Goal: Transaction & Acquisition: Purchase product/service

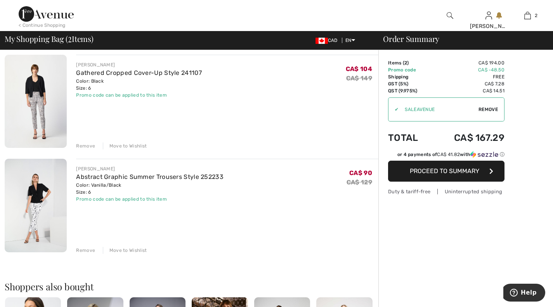
scroll to position [61, 0]
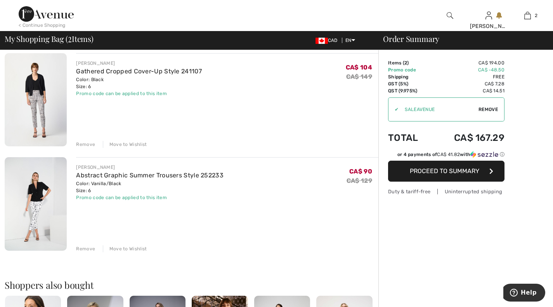
click at [87, 249] on div "Remove" at bounding box center [85, 248] width 19 height 7
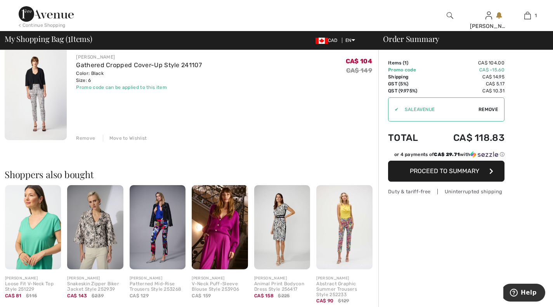
click at [278, 220] on img at bounding box center [282, 227] width 56 height 84
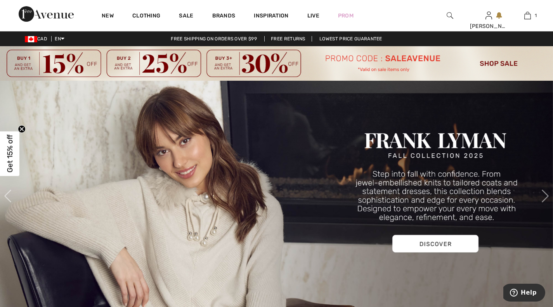
scroll to position [11, 0]
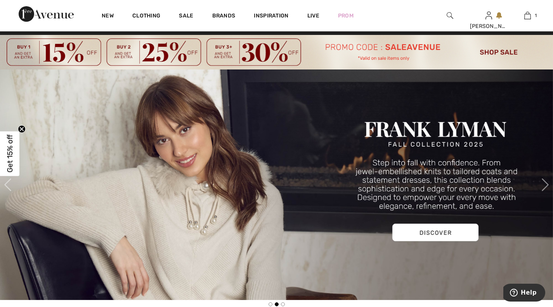
click at [434, 230] on img at bounding box center [276, 185] width 553 height 231
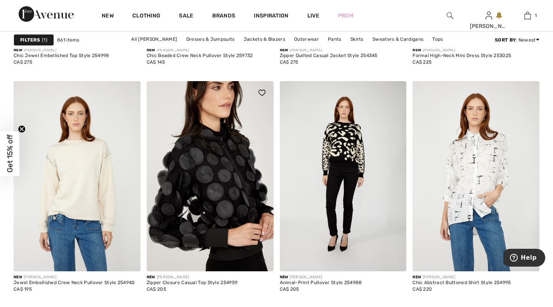
scroll to position [911, 0]
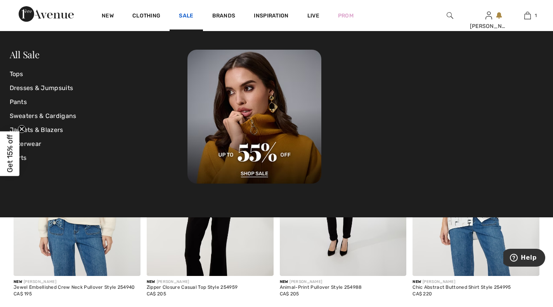
click at [187, 17] on link "Sale" at bounding box center [186, 16] width 14 height 8
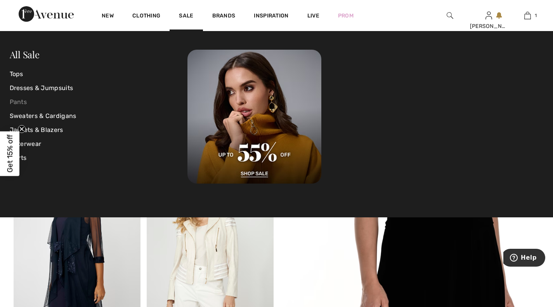
click at [14, 103] on link "Pants" at bounding box center [99, 102] width 178 height 14
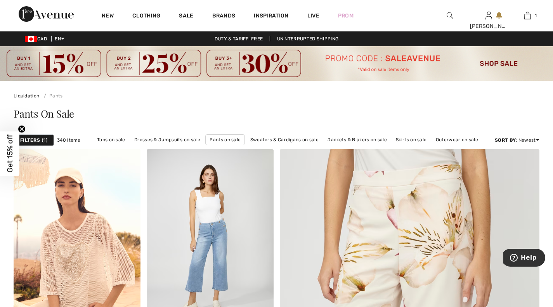
click at [36, 141] on strong "Filters" at bounding box center [30, 140] width 20 height 7
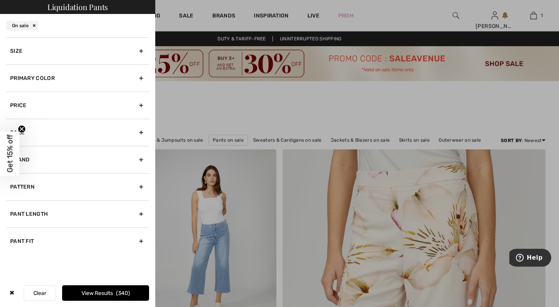
click at [140, 49] on div "Size" at bounding box center [77, 50] width 143 height 27
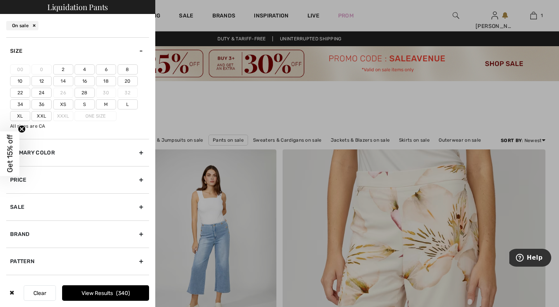
click at [106, 71] on label "6" at bounding box center [106, 69] width 20 height 10
click at [0, 0] on input"] "6" at bounding box center [0, 0] width 0 height 0
click at [101, 294] on button "View Results 136" at bounding box center [105, 293] width 87 height 16
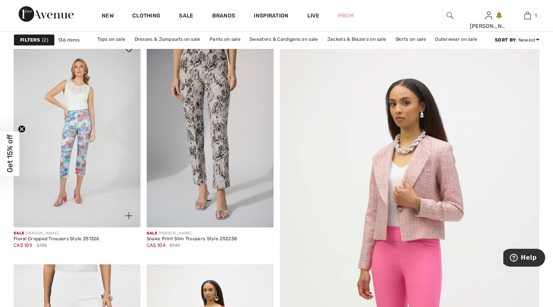
scroll to position [112, 0]
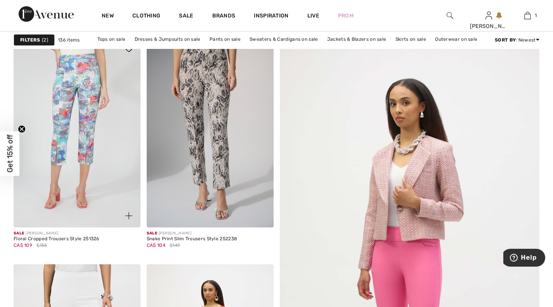
click at [93, 105] on img at bounding box center [77, 132] width 127 height 190
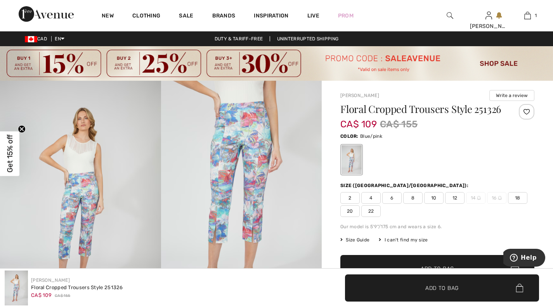
click at [259, 157] on img at bounding box center [241, 202] width 161 height 242
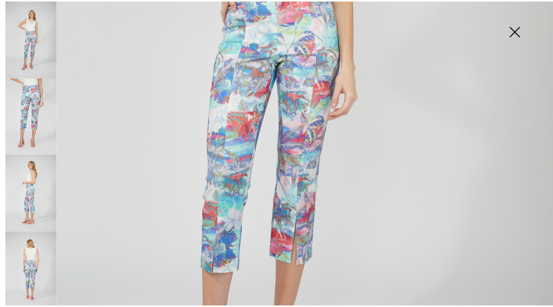
scroll to position [348, 0]
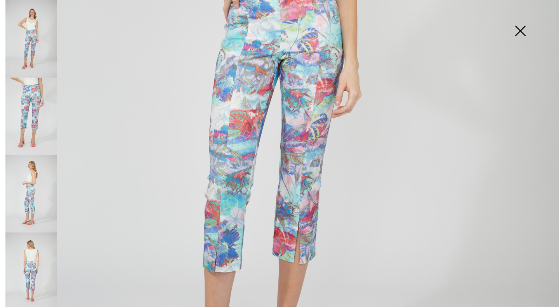
click at [518, 33] on img at bounding box center [520, 32] width 39 height 40
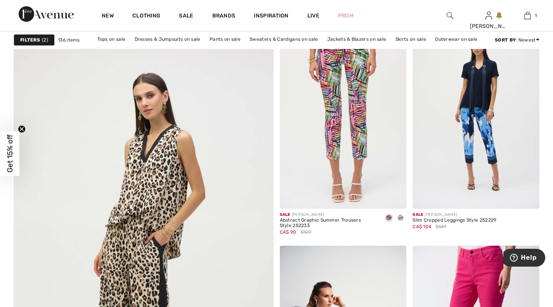
scroll to position [1926, 0]
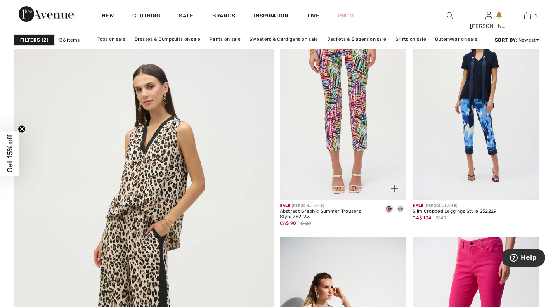
click at [357, 98] on img at bounding box center [343, 105] width 127 height 190
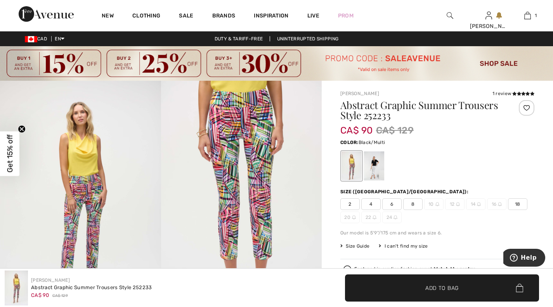
click at [231, 123] on img at bounding box center [241, 201] width 161 height 241
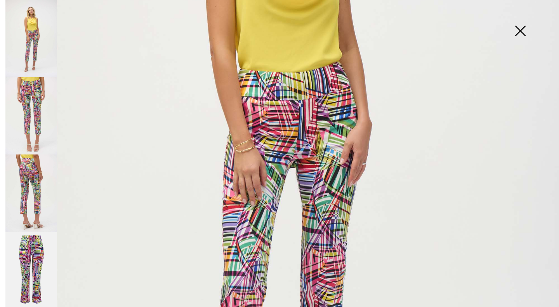
scroll to position [269, 0]
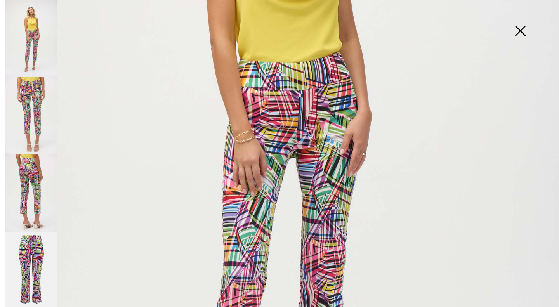
click at [322, 139] on img at bounding box center [279, 150] width 559 height 838
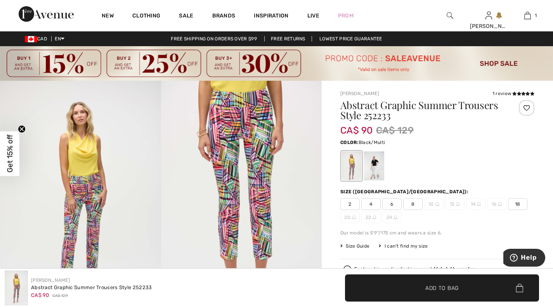
click at [246, 148] on img at bounding box center [241, 201] width 161 height 241
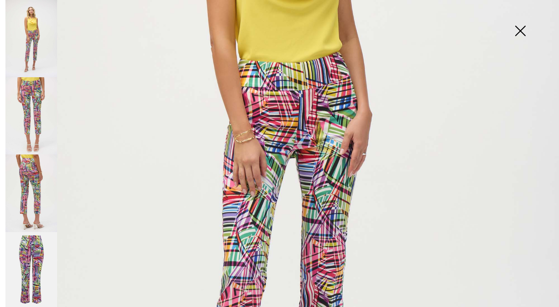
click at [33, 195] on img at bounding box center [31, 193] width 52 height 77
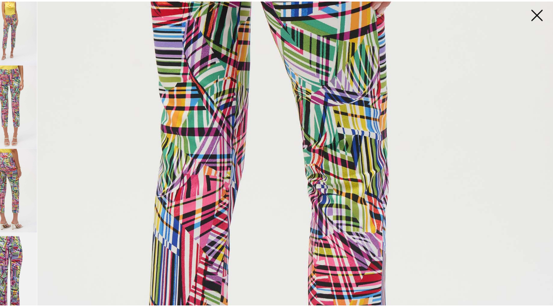
scroll to position [270, 0]
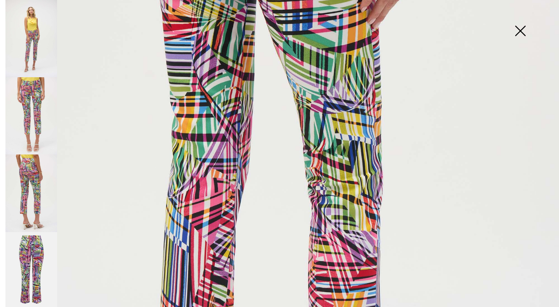
click at [518, 35] on img at bounding box center [520, 32] width 39 height 40
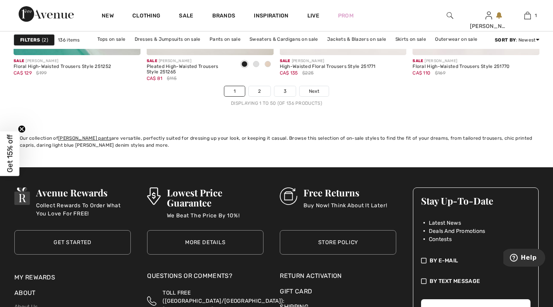
scroll to position [3547, 0]
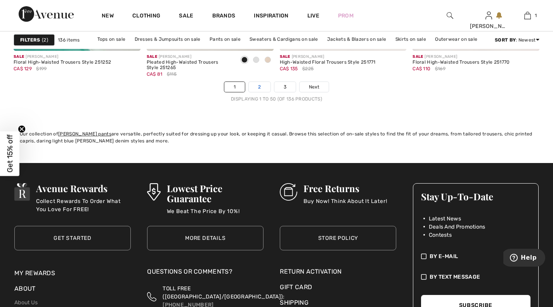
click at [259, 85] on link "2" at bounding box center [259, 87] width 21 height 10
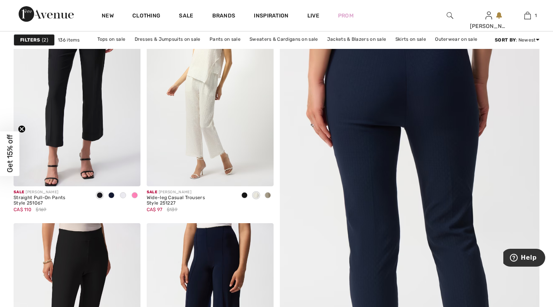
scroll to position [166, 0]
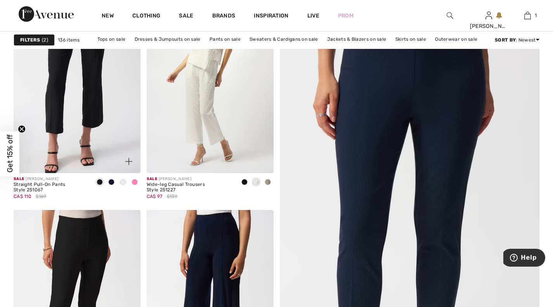
click at [132, 179] on div at bounding box center [135, 182] width 12 height 13
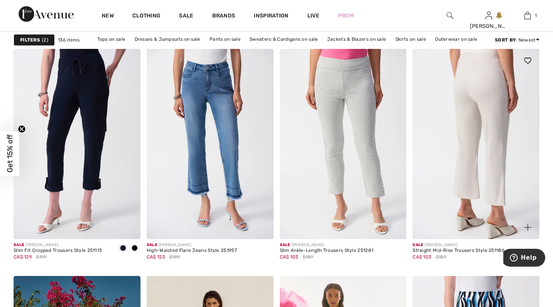
scroll to position [553, 0]
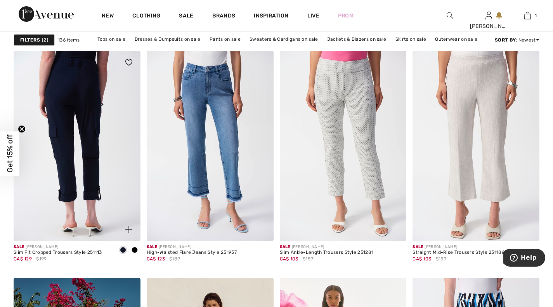
click at [81, 96] on img at bounding box center [77, 146] width 127 height 190
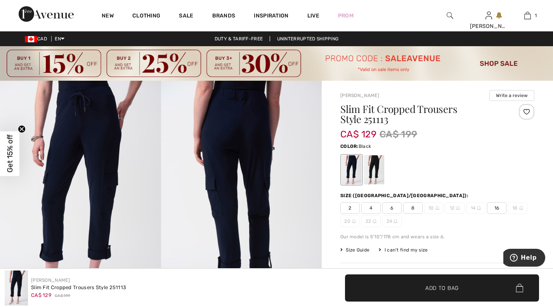
click at [380, 168] on div at bounding box center [374, 169] width 20 height 29
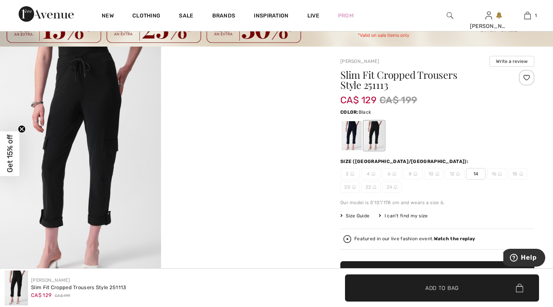
scroll to position [34, 0]
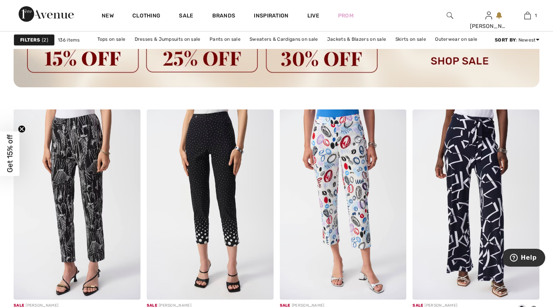
scroll to position [1062, 0]
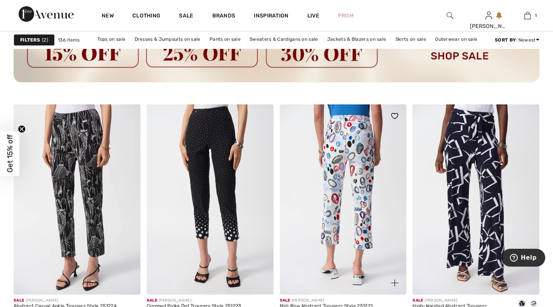
click at [365, 149] on img at bounding box center [343, 199] width 127 height 190
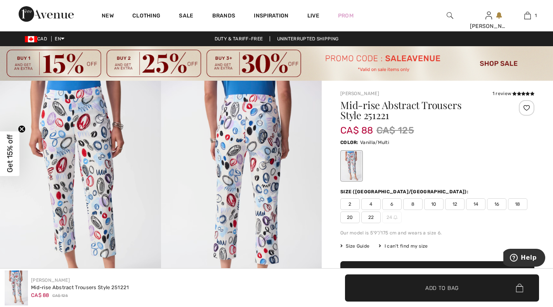
click at [232, 143] on img at bounding box center [241, 201] width 161 height 241
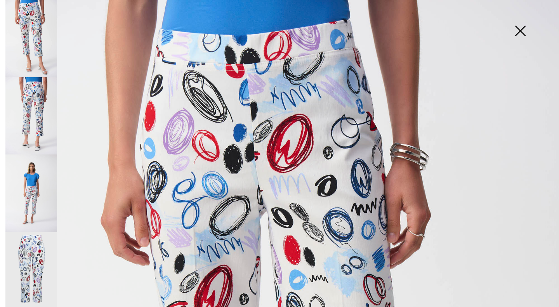
click at [30, 192] on img at bounding box center [31, 193] width 52 height 77
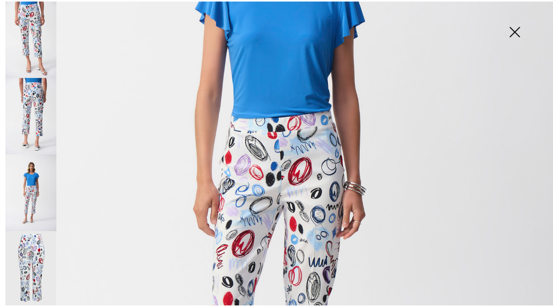
scroll to position [228, 0]
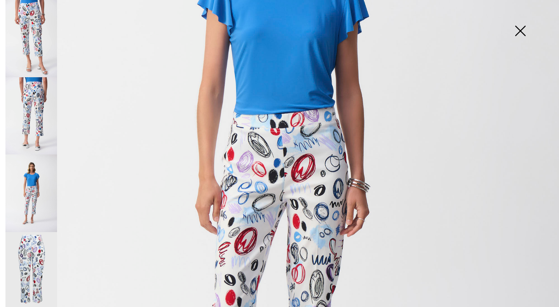
click at [526, 29] on img at bounding box center [520, 32] width 39 height 40
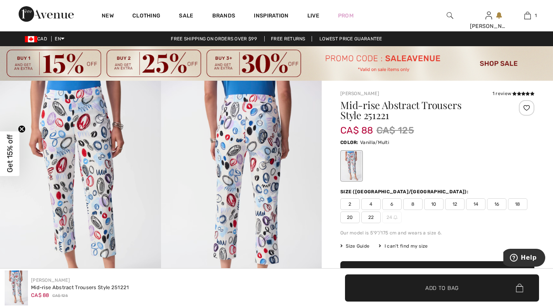
click at [389, 203] on span "6" at bounding box center [391, 204] width 19 height 12
click at [445, 289] on span "Add to Bag" at bounding box center [442, 288] width 33 height 8
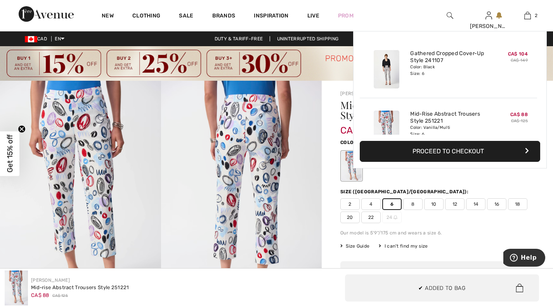
scroll to position [24, 0]
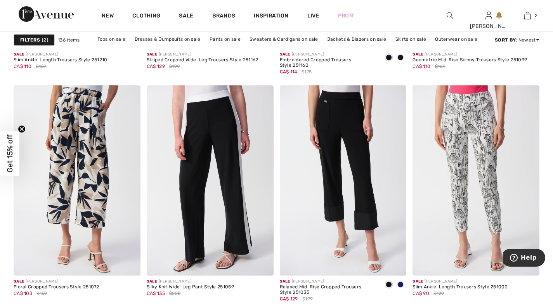
scroll to position [1524, 0]
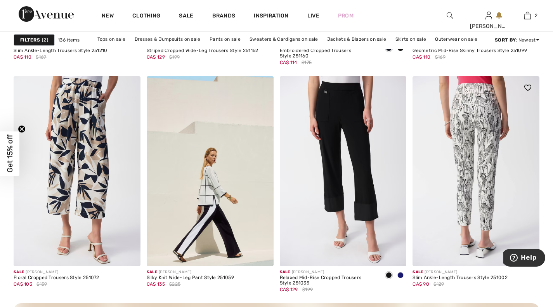
click at [460, 145] on img at bounding box center [476, 171] width 127 height 190
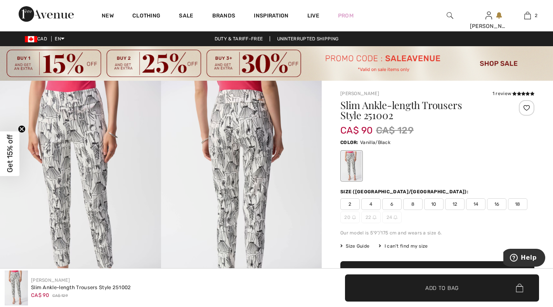
click at [254, 137] on img at bounding box center [241, 201] width 161 height 241
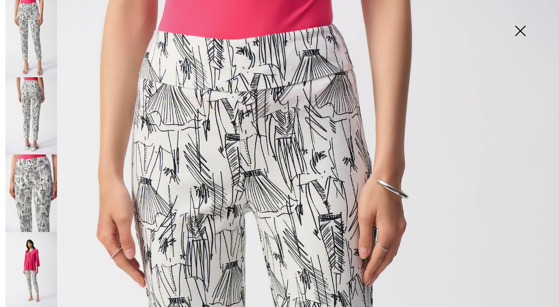
click at [519, 26] on img at bounding box center [520, 32] width 39 height 40
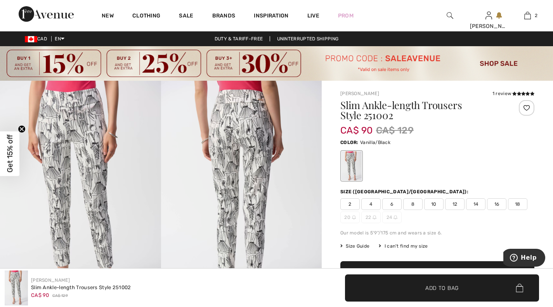
click at [389, 203] on span "6" at bounding box center [391, 204] width 19 height 12
click at [448, 285] on span "Add to Bag" at bounding box center [442, 288] width 33 height 8
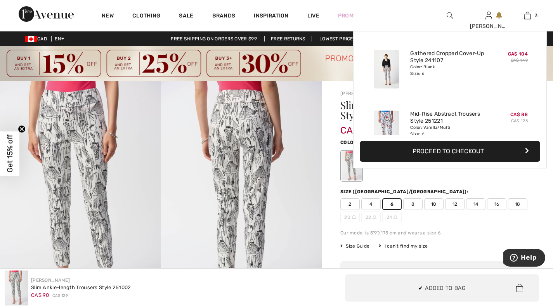
scroll to position [85, 0]
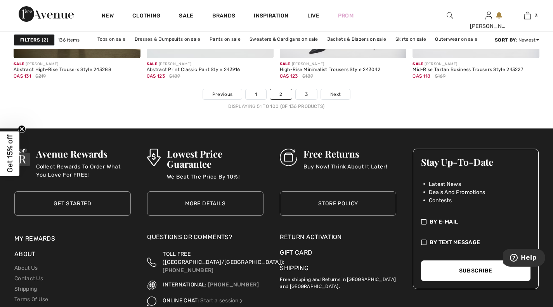
scroll to position [3545, 0]
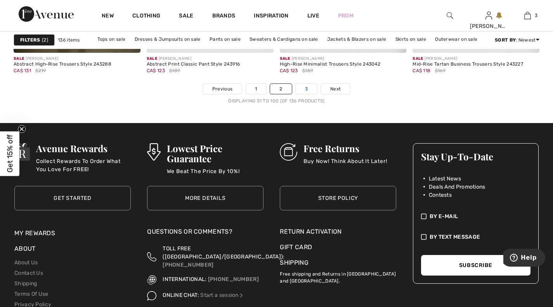
click at [308, 89] on link "3" at bounding box center [306, 89] width 21 height 10
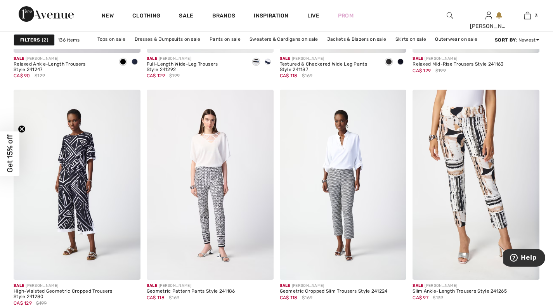
scroll to position [1290, 0]
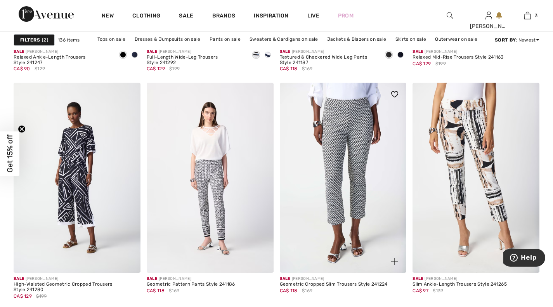
click at [329, 118] on img at bounding box center [343, 178] width 127 height 190
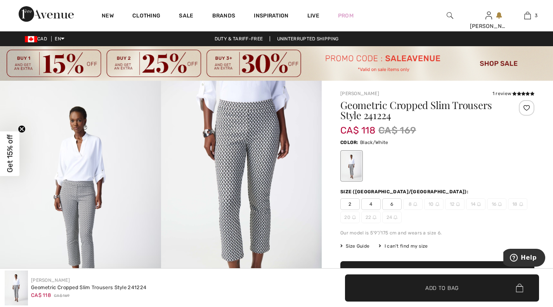
click at [248, 122] on img at bounding box center [241, 201] width 161 height 241
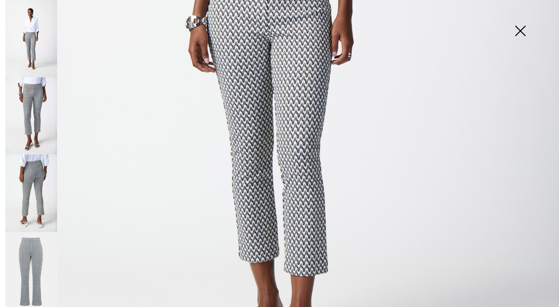
scroll to position [327, 0]
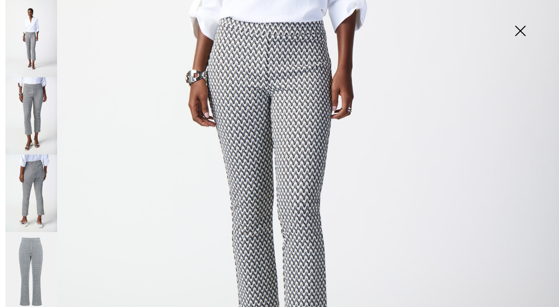
click at [33, 235] on img at bounding box center [31, 271] width 52 height 78
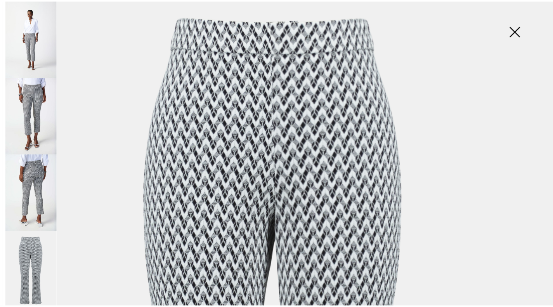
scroll to position [19, 0]
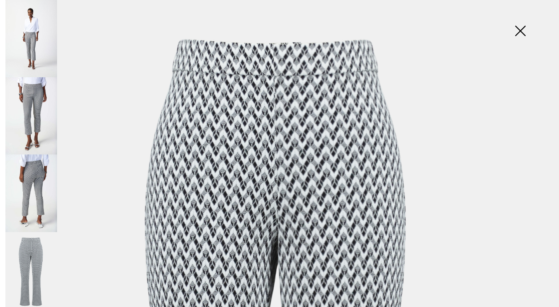
click at [516, 30] on img at bounding box center [520, 32] width 39 height 40
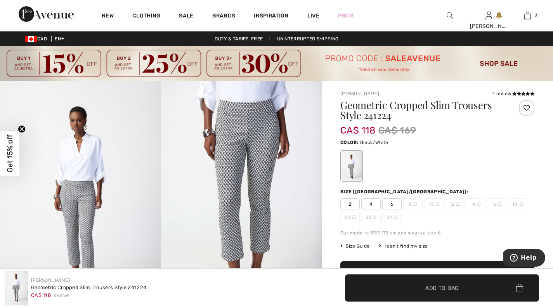
click at [395, 204] on span "6" at bounding box center [391, 204] width 19 height 12
click at [455, 287] on span "Add to Bag" at bounding box center [442, 288] width 33 height 8
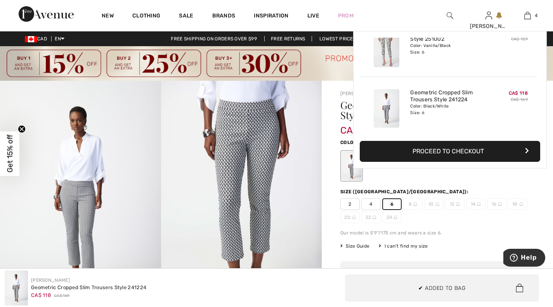
scroll to position [145, 0]
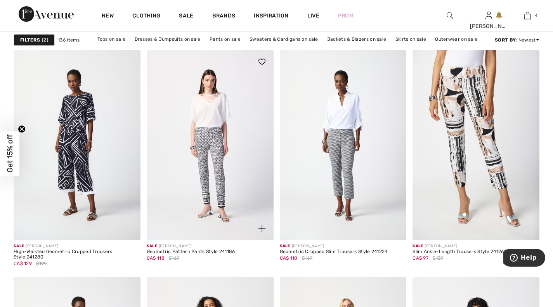
scroll to position [1326, 0]
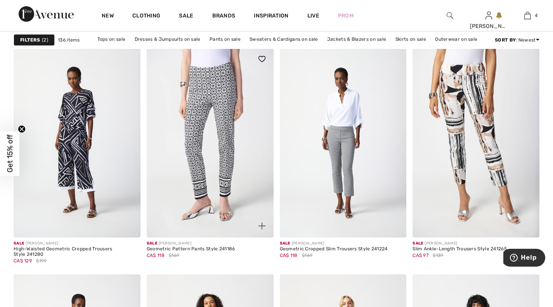
click at [210, 101] on img at bounding box center [210, 142] width 127 height 190
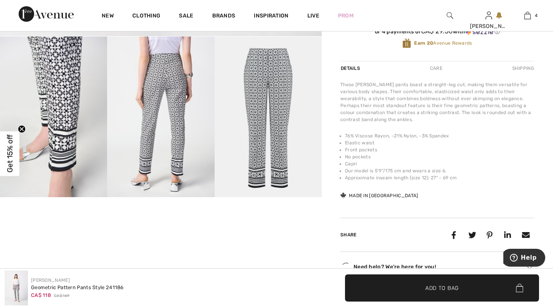
scroll to position [288, 0]
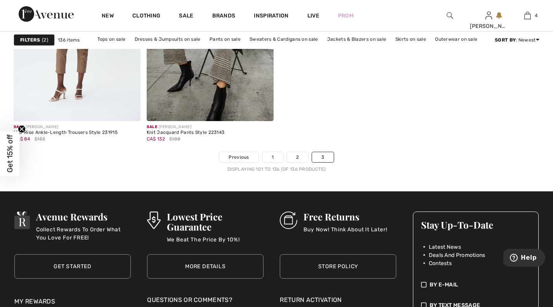
scroll to position [2689, 0]
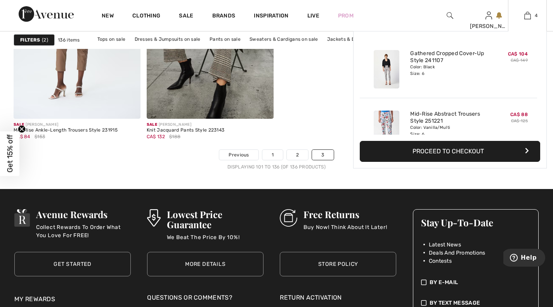
click at [525, 20] on div "4 Added to Bag [PERSON_NAME] Gathered Cropped Cover-up Style 241107 CA$ 104 CA$…" at bounding box center [527, 15] width 39 height 31
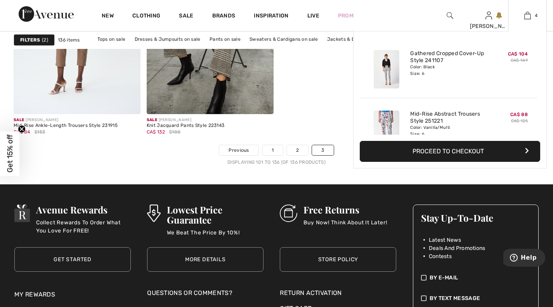
scroll to position [2705, 0]
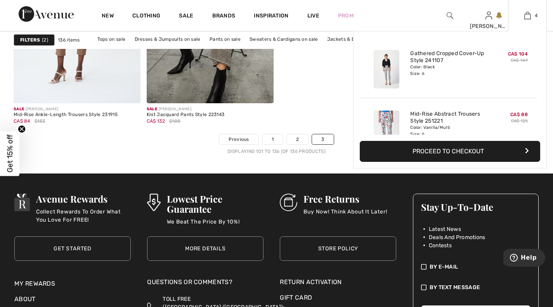
click at [463, 145] on button "Proceed to Checkout" at bounding box center [450, 151] width 181 height 21
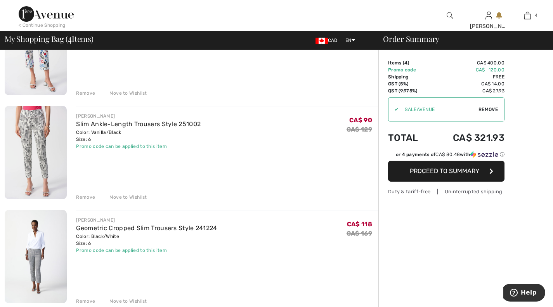
scroll to position [224, 0]
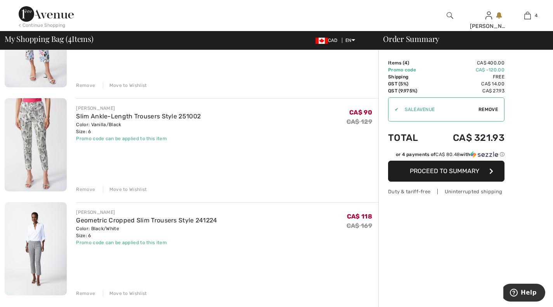
click at [87, 293] on div "Remove" at bounding box center [85, 293] width 19 height 7
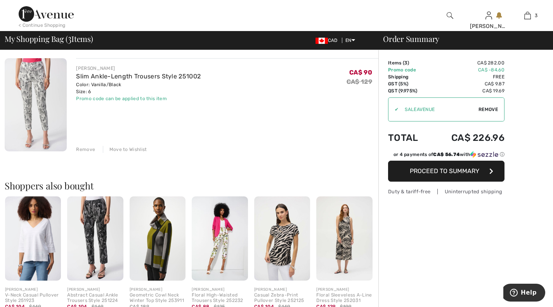
scroll to position [265, 0]
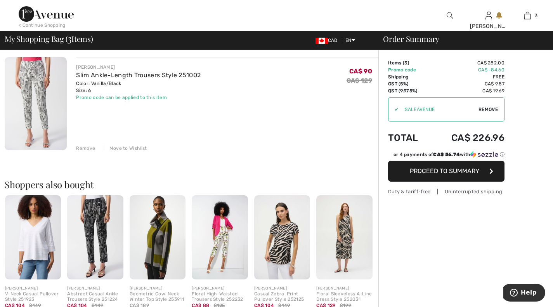
click at [96, 209] on img at bounding box center [95, 237] width 56 height 84
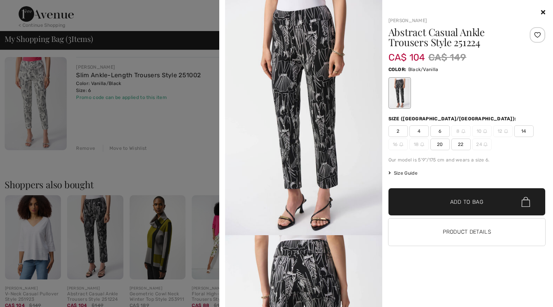
click at [440, 132] on span "6" at bounding box center [440, 131] width 19 height 12
click at [460, 198] on span "Add to Bag" at bounding box center [466, 202] width 33 height 8
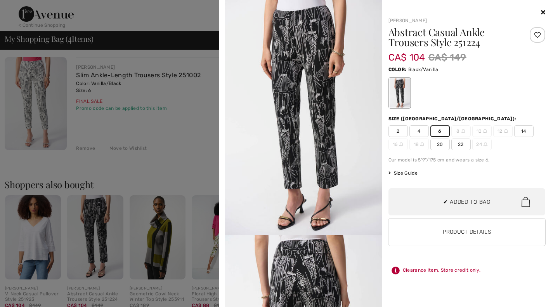
scroll to position [145, 0]
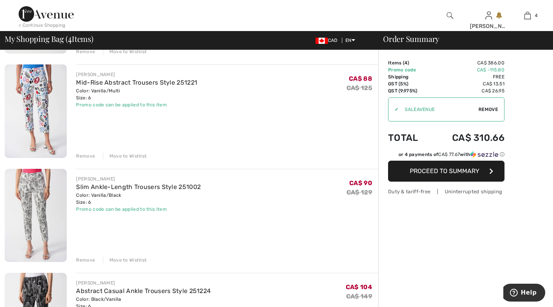
scroll to position [153, 0]
click at [38, 88] on img at bounding box center [36, 110] width 62 height 93
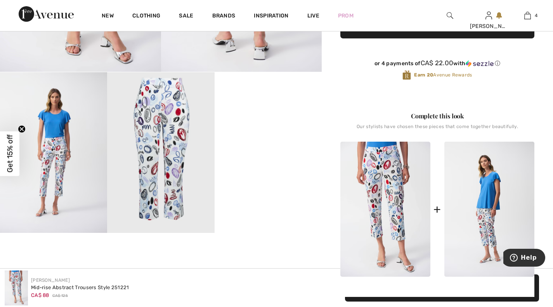
scroll to position [250, 0]
click at [163, 122] on img at bounding box center [160, 152] width 107 height 161
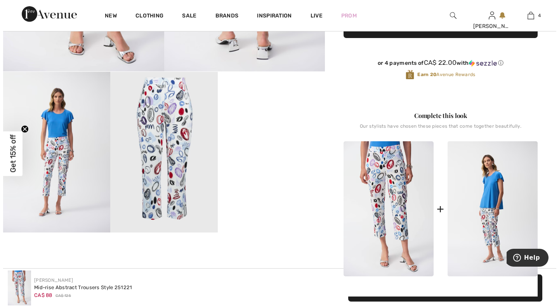
scroll to position [251, 0]
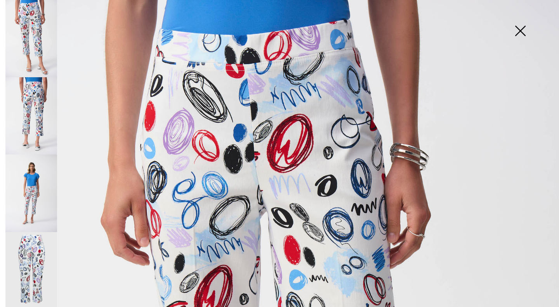
click at [524, 33] on img at bounding box center [520, 32] width 39 height 40
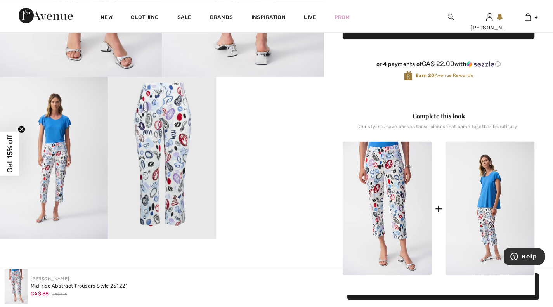
scroll to position [250, 0]
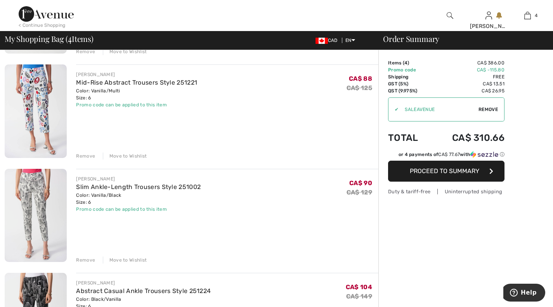
click at [42, 206] on img at bounding box center [36, 215] width 62 height 93
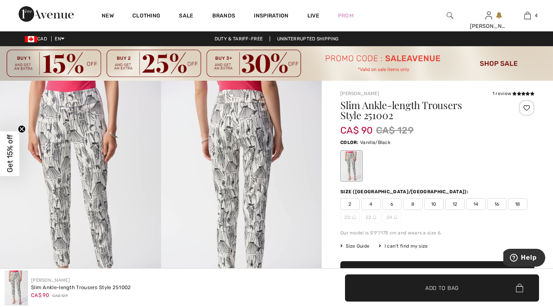
click at [261, 138] on img at bounding box center [241, 201] width 161 height 241
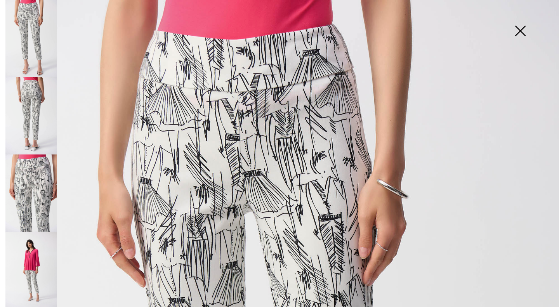
click at [523, 28] on img at bounding box center [520, 32] width 39 height 40
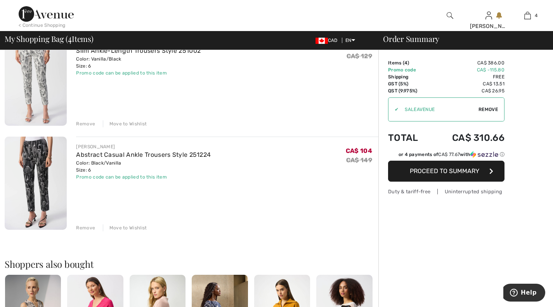
scroll to position [292, 0]
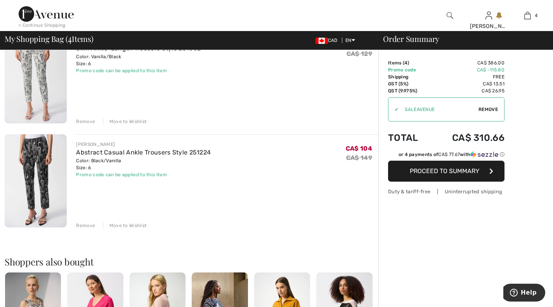
click at [38, 167] on img at bounding box center [36, 180] width 62 height 93
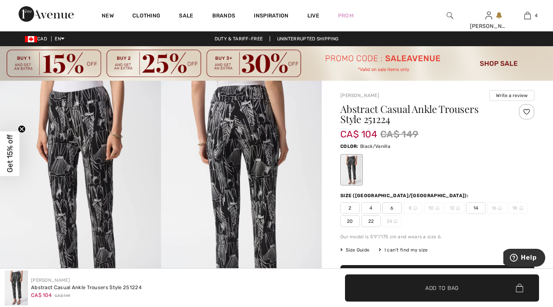
click at [254, 128] on img at bounding box center [241, 201] width 161 height 241
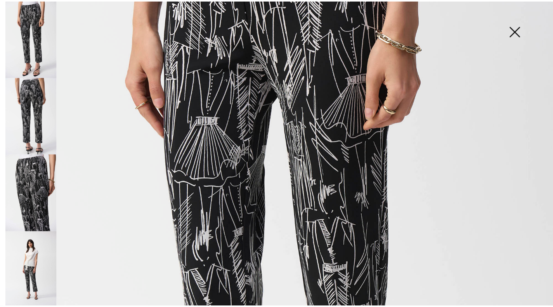
scroll to position [176, 0]
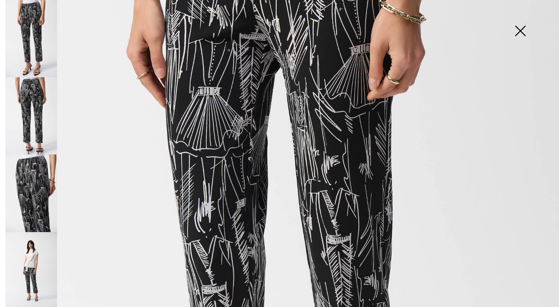
click at [522, 35] on img at bounding box center [520, 32] width 39 height 40
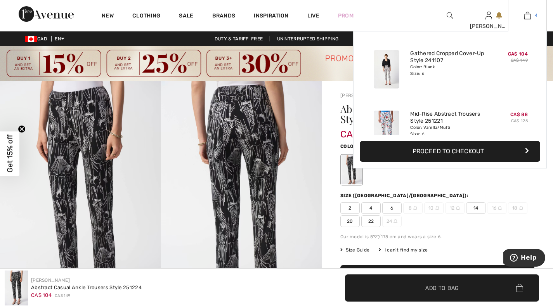
click at [529, 14] on img at bounding box center [528, 15] width 7 height 9
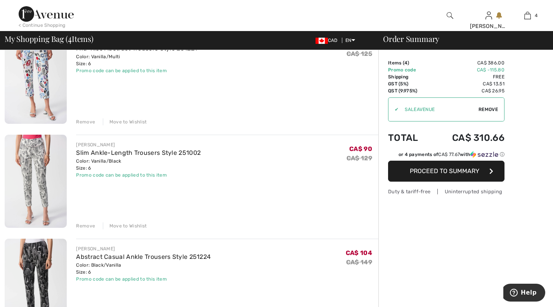
scroll to position [191, 0]
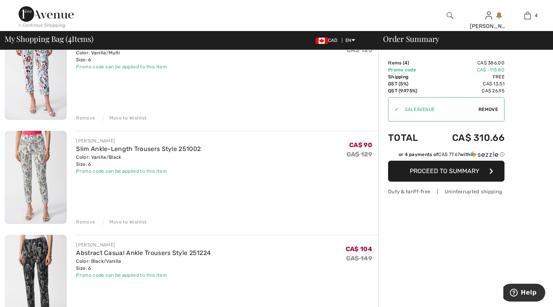
click at [87, 116] on div "Remove" at bounding box center [85, 118] width 19 height 7
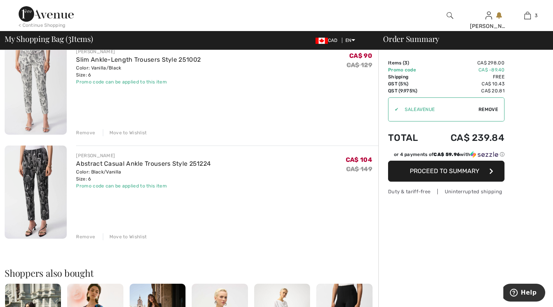
scroll to position [181, 0]
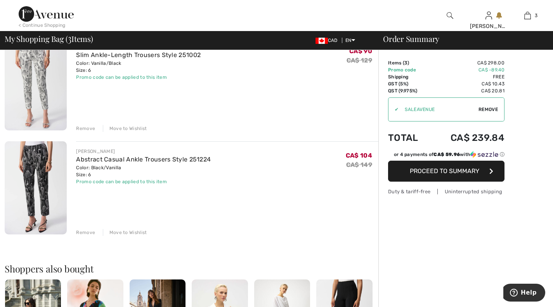
click at [80, 129] on div "Remove" at bounding box center [85, 128] width 19 height 7
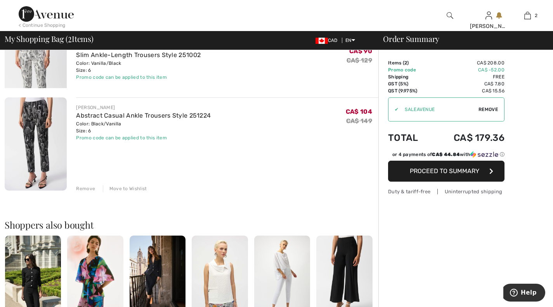
scroll to position [171, 0]
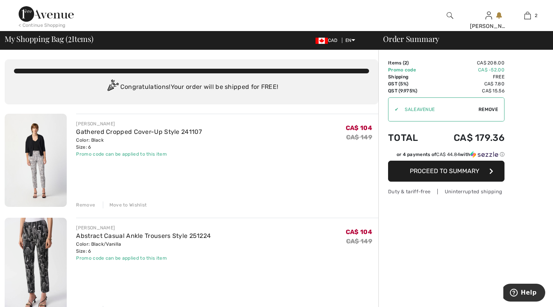
click at [47, 22] on div "< Continue Shopping" at bounding box center [42, 25] width 47 height 7
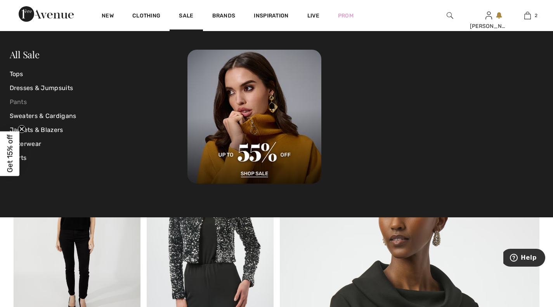
click at [19, 100] on link "Pants" at bounding box center [99, 102] width 178 height 14
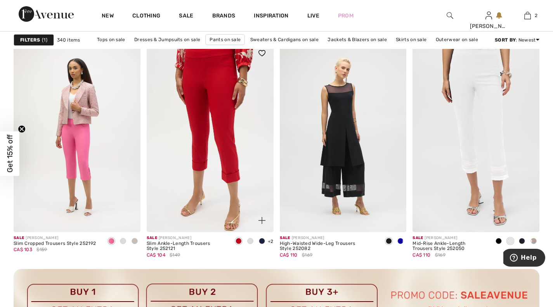
scroll to position [786, 0]
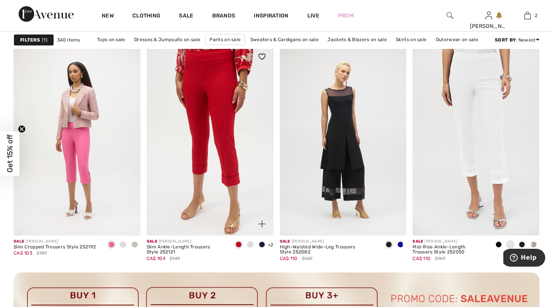
click at [210, 92] on img at bounding box center [210, 140] width 127 height 190
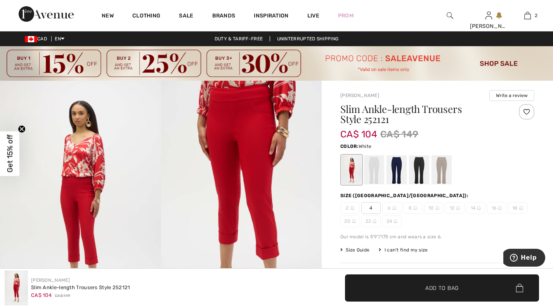
click at [372, 171] on div at bounding box center [374, 169] width 20 height 29
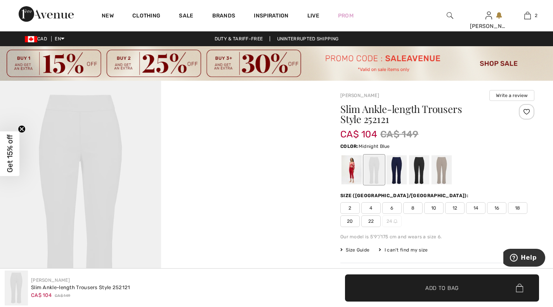
click at [396, 169] on div at bounding box center [397, 169] width 20 height 29
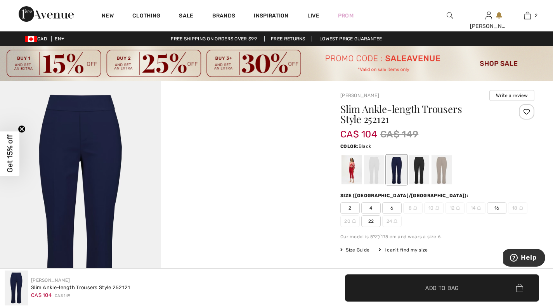
click at [417, 169] on div at bounding box center [419, 169] width 20 height 29
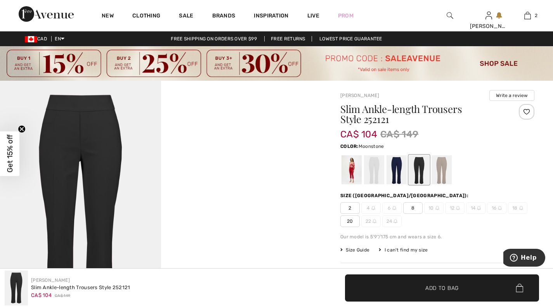
click at [446, 169] on div at bounding box center [442, 169] width 20 height 29
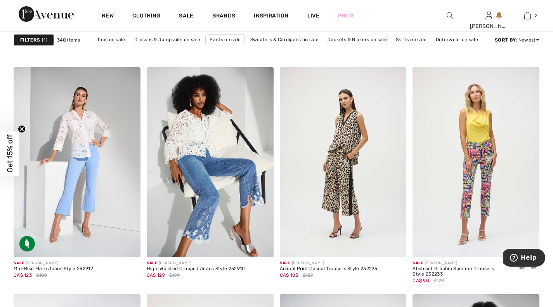
scroll to position [2872, 0]
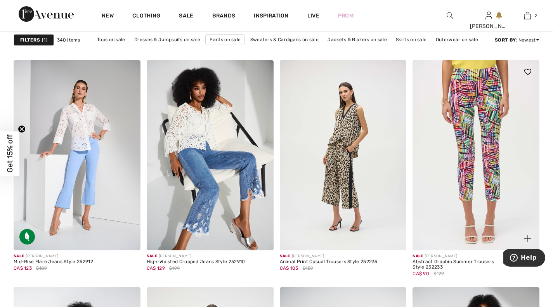
click at [462, 109] on img at bounding box center [476, 155] width 127 height 190
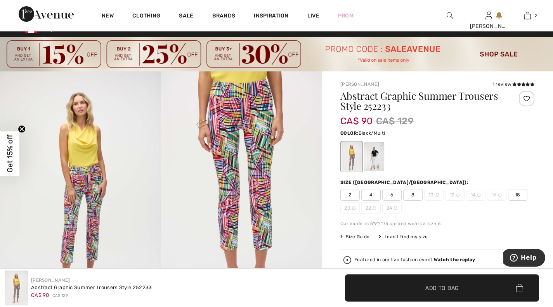
scroll to position [41, 0]
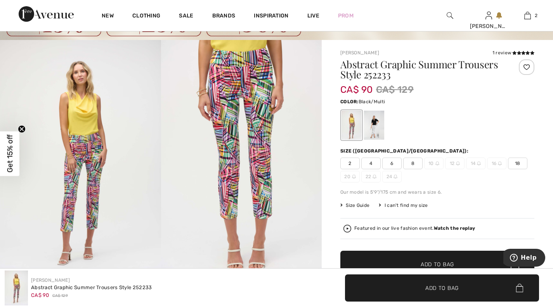
click at [393, 163] on span "6" at bounding box center [391, 164] width 19 height 12
click at [432, 262] on span "Add to Bag" at bounding box center [437, 265] width 33 height 8
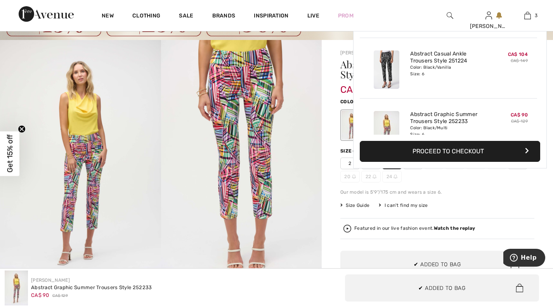
scroll to position [85, 0]
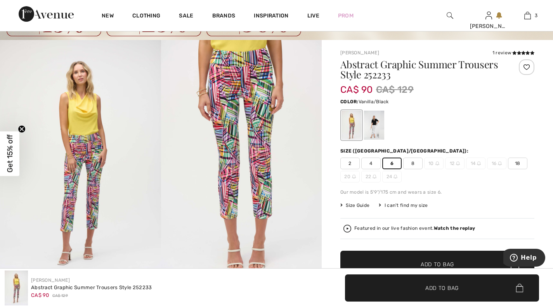
click at [370, 127] on div at bounding box center [374, 125] width 20 height 29
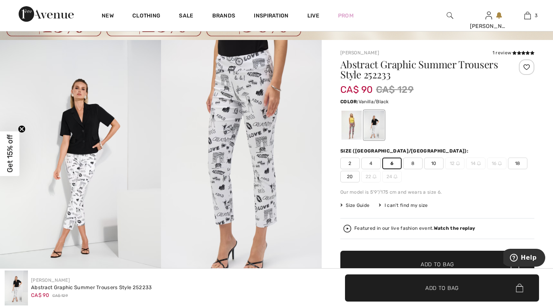
click at [390, 164] on span "6" at bounding box center [391, 164] width 19 height 12
click at [435, 262] on span "Add to Bag" at bounding box center [437, 265] width 33 height 8
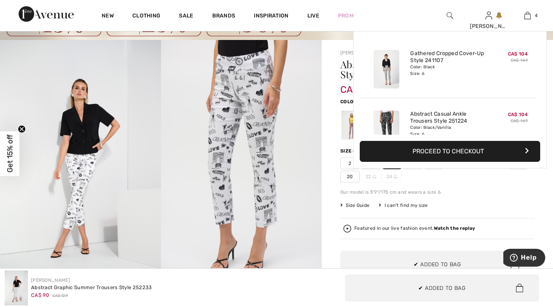
scroll to position [145, 0]
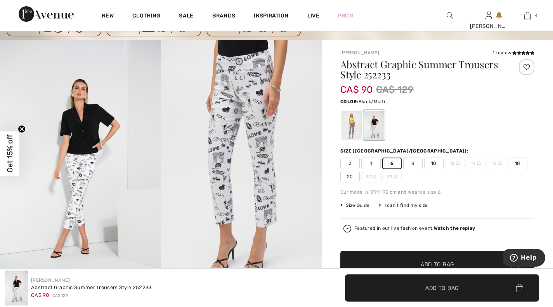
click at [355, 126] on div at bounding box center [352, 125] width 20 height 29
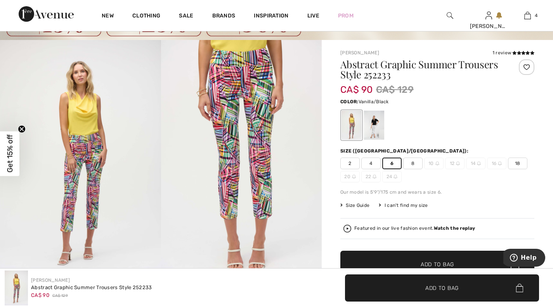
click at [377, 127] on div at bounding box center [374, 125] width 20 height 29
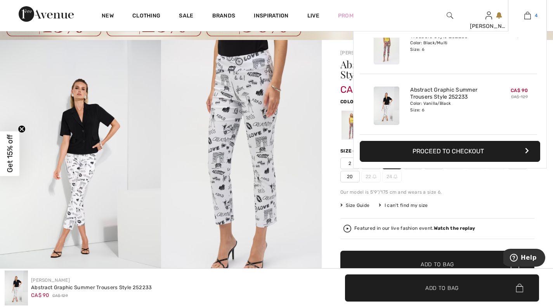
click at [530, 17] on img at bounding box center [528, 15] width 7 height 9
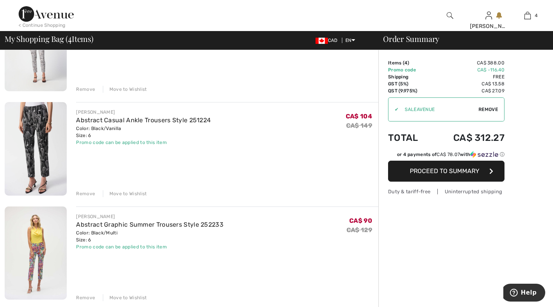
scroll to position [123, 0]
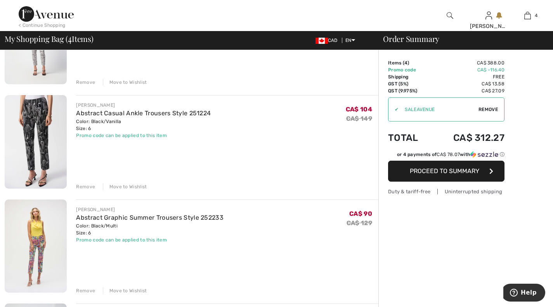
click at [85, 187] on div "Remove" at bounding box center [85, 186] width 19 height 7
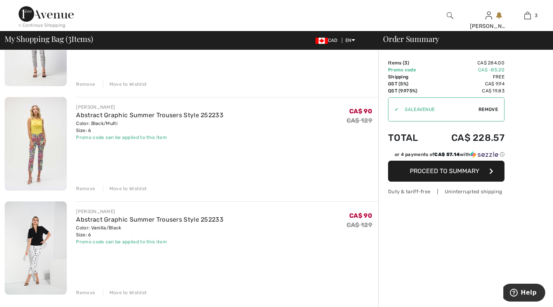
scroll to position [121, 0]
click at [85, 189] on div "Remove" at bounding box center [85, 188] width 19 height 7
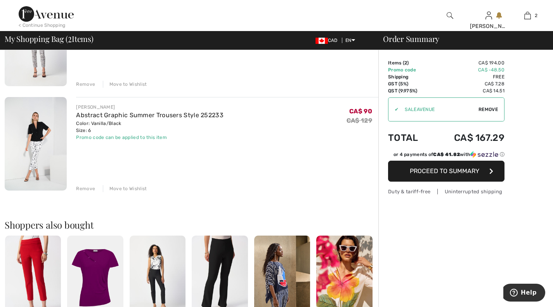
click at [33, 143] on img at bounding box center [36, 144] width 62 height 94
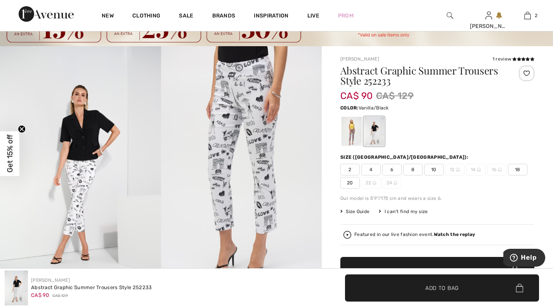
scroll to position [56, 0]
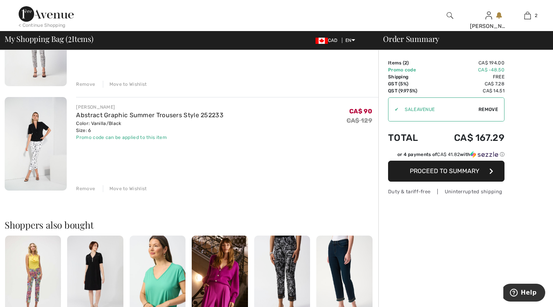
click at [51, 24] on div "< Continue Shopping" at bounding box center [42, 25] width 47 height 7
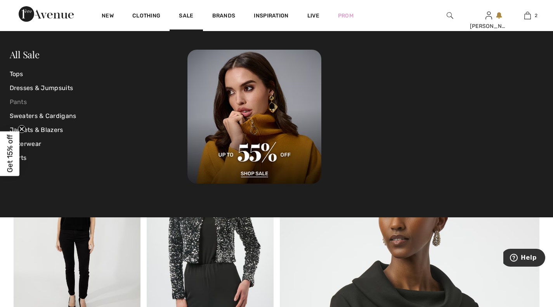
click at [20, 100] on link "Pants" at bounding box center [99, 102] width 178 height 14
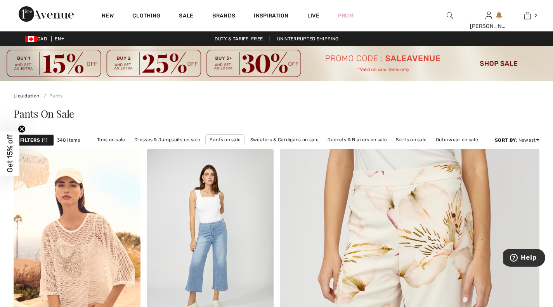
click at [37, 140] on strong "Filters" at bounding box center [30, 140] width 20 height 7
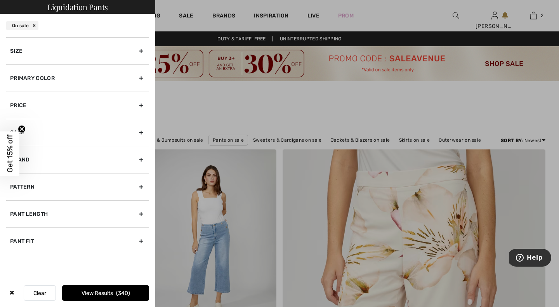
click at [139, 186] on div "Pattern" at bounding box center [77, 186] width 143 height 27
click at [14, 211] on input"] "Pattern" at bounding box center [13, 212] width 6 height 6
checkbox input"] "true"
click at [134, 49] on div "Size" at bounding box center [77, 50] width 143 height 27
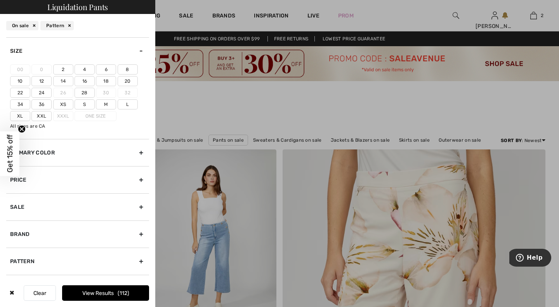
click at [106, 69] on label "6" at bounding box center [106, 69] width 20 height 10
click at [0, 0] on input"] "6" at bounding box center [0, 0] width 0 height 0
drag, startPoint x: 110, startPoint y: 292, endPoint x: 115, endPoint y: 289, distance: 5.2
click at [112, 291] on button "View Results 57" at bounding box center [105, 293] width 87 height 16
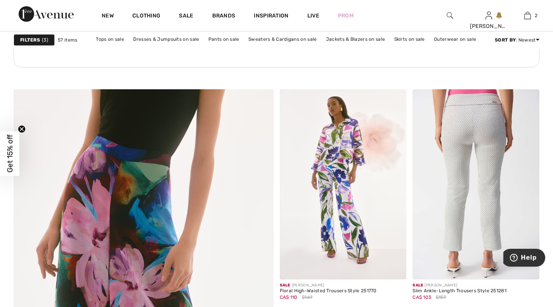
scroll to position [1849, 0]
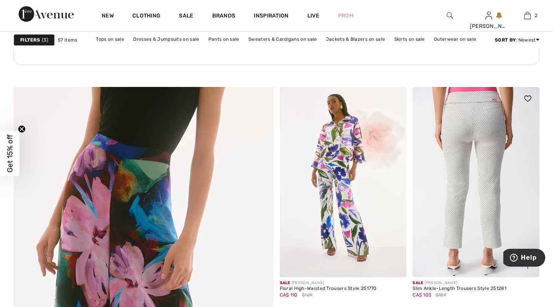
click at [477, 111] on img at bounding box center [476, 182] width 127 height 190
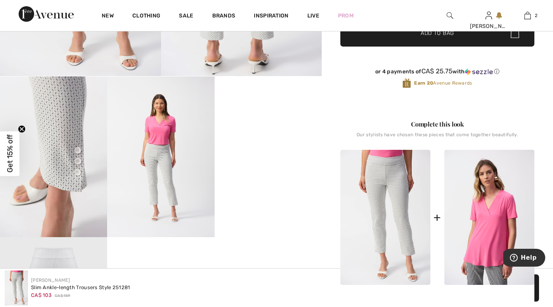
scroll to position [250, 0]
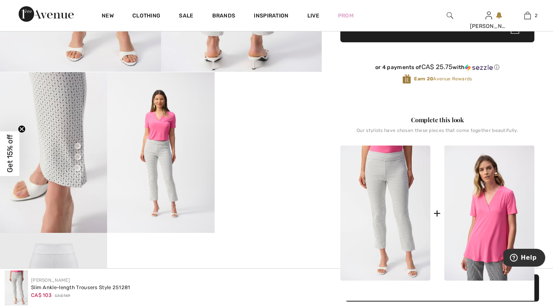
click at [56, 120] on img at bounding box center [53, 152] width 107 height 161
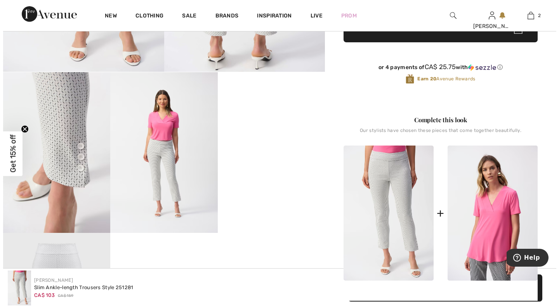
scroll to position [250, 0]
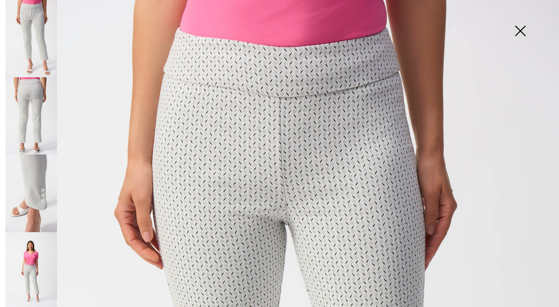
click at [519, 33] on img at bounding box center [520, 32] width 39 height 40
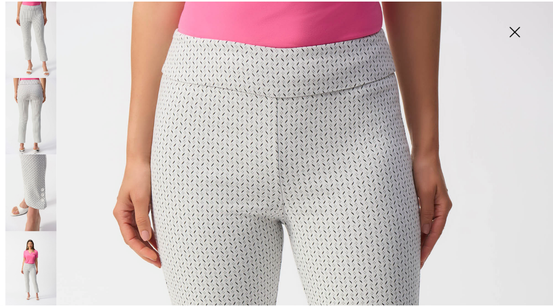
scroll to position [250, 0]
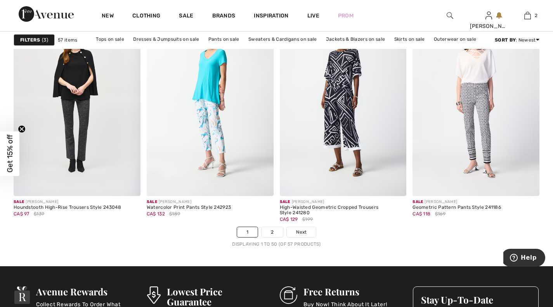
scroll to position [3383, 0]
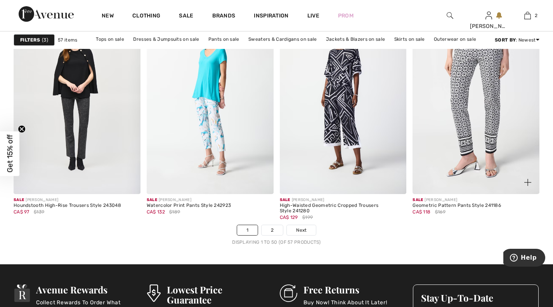
click at [462, 93] on img at bounding box center [476, 99] width 127 height 190
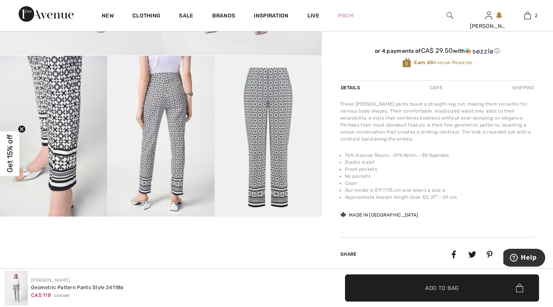
scroll to position [270, 0]
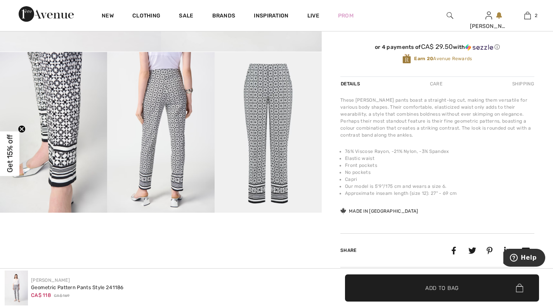
click at [278, 85] on img at bounding box center [268, 132] width 107 height 161
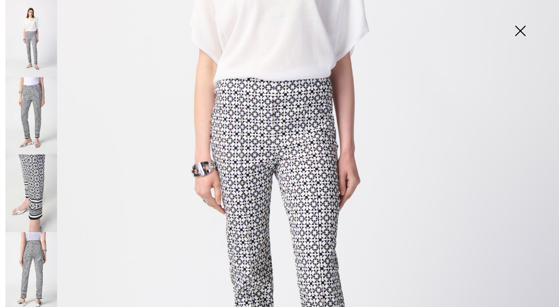
scroll to position [264, 0]
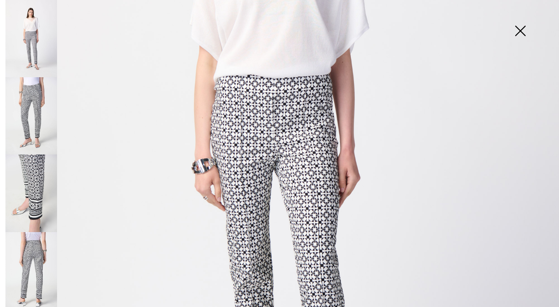
click at [275, 94] on img at bounding box center [279, 155] width 559 height 838
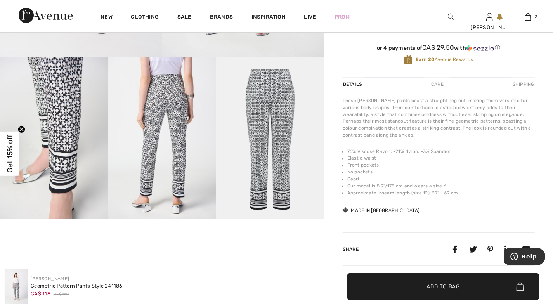
scroll to position [270, 0]
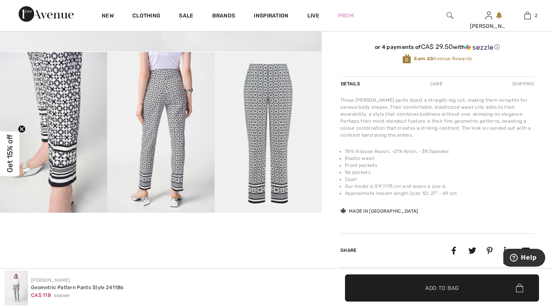
click at [55, 75] on img at bounding box center [53, 132] width 107 height 161
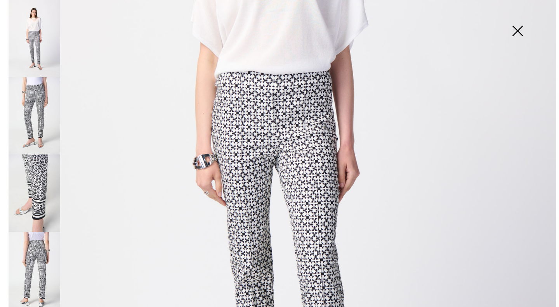
scroll to position [271, 0]
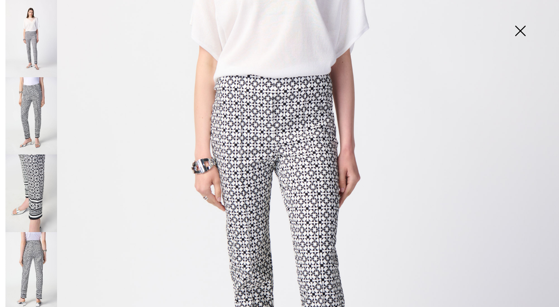
click at [524, 35] on img at bounding box center [520, 32] width 39 height 40
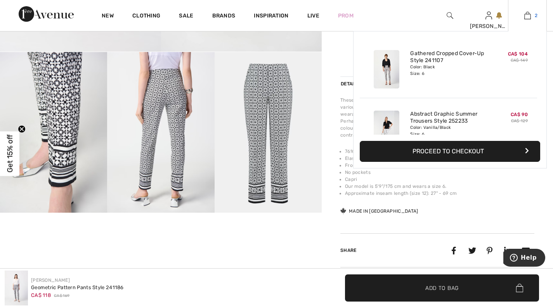
click at [530, 18] on img at bounding box center [528, 15] width 7 height 9
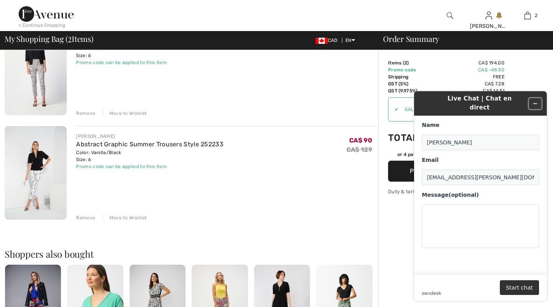
click at [534, 101] on icon "Minimize widget" at bounding box center [535, 103] width 5 height 5
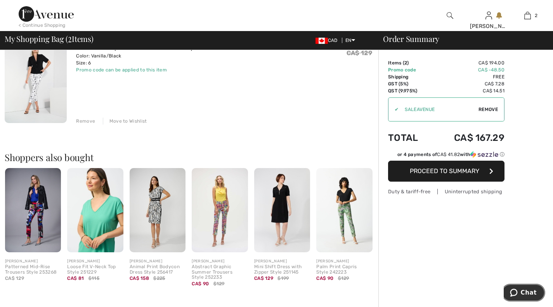
scroll to position [194, 0]
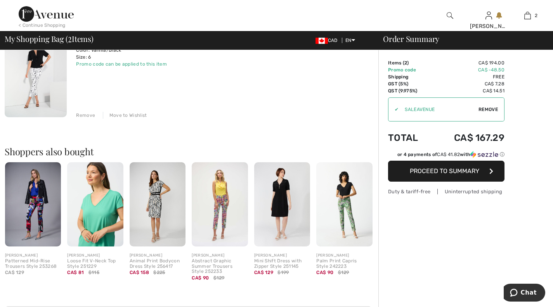
click at [348, 207] on img at bounding box center [344, 204] width 56 height 84
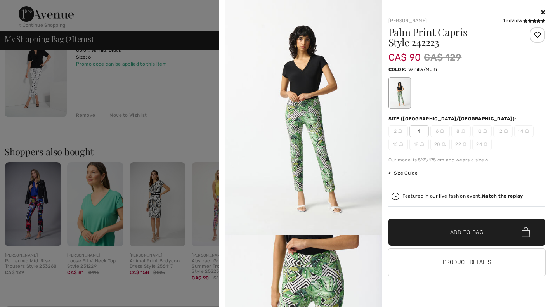
click at [544, 13] on icon at bounding box center [543, 12] width 4 height 6
